Goal: Information Seeking & Learning: Learn about a topic

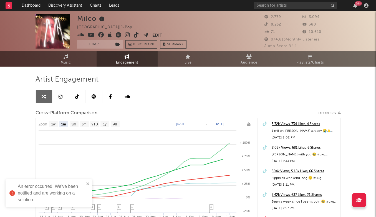
select select "1m"
click at [276, 5] on input "text" at bounding box center [295, 5] width 83 height 7
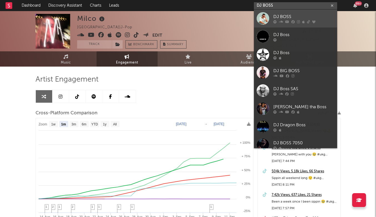
type input "DJ BOSS"
click at [271, 23] on link "DJ BOSS" at bounding box center [295, 18] width 83 height 18
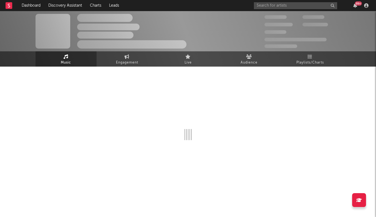
select select "6m"
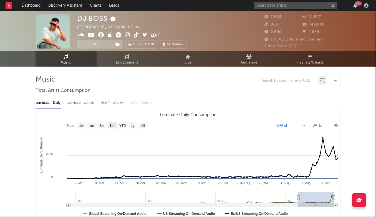
scroll to position [188, 0]
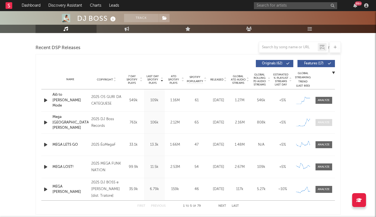
click at [326, 122] on div at bounding box center [324, 122] width 12 height 4
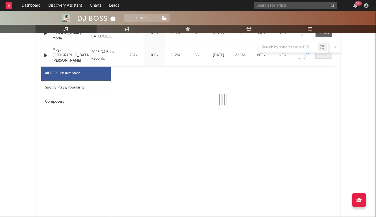
select select "1w"
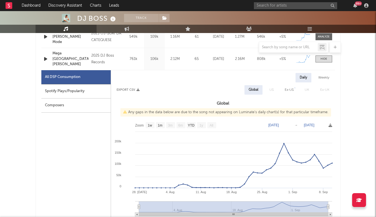
scroll to position [249, 0]
